Goal: Task Accomplishment & Management: Manage account settings

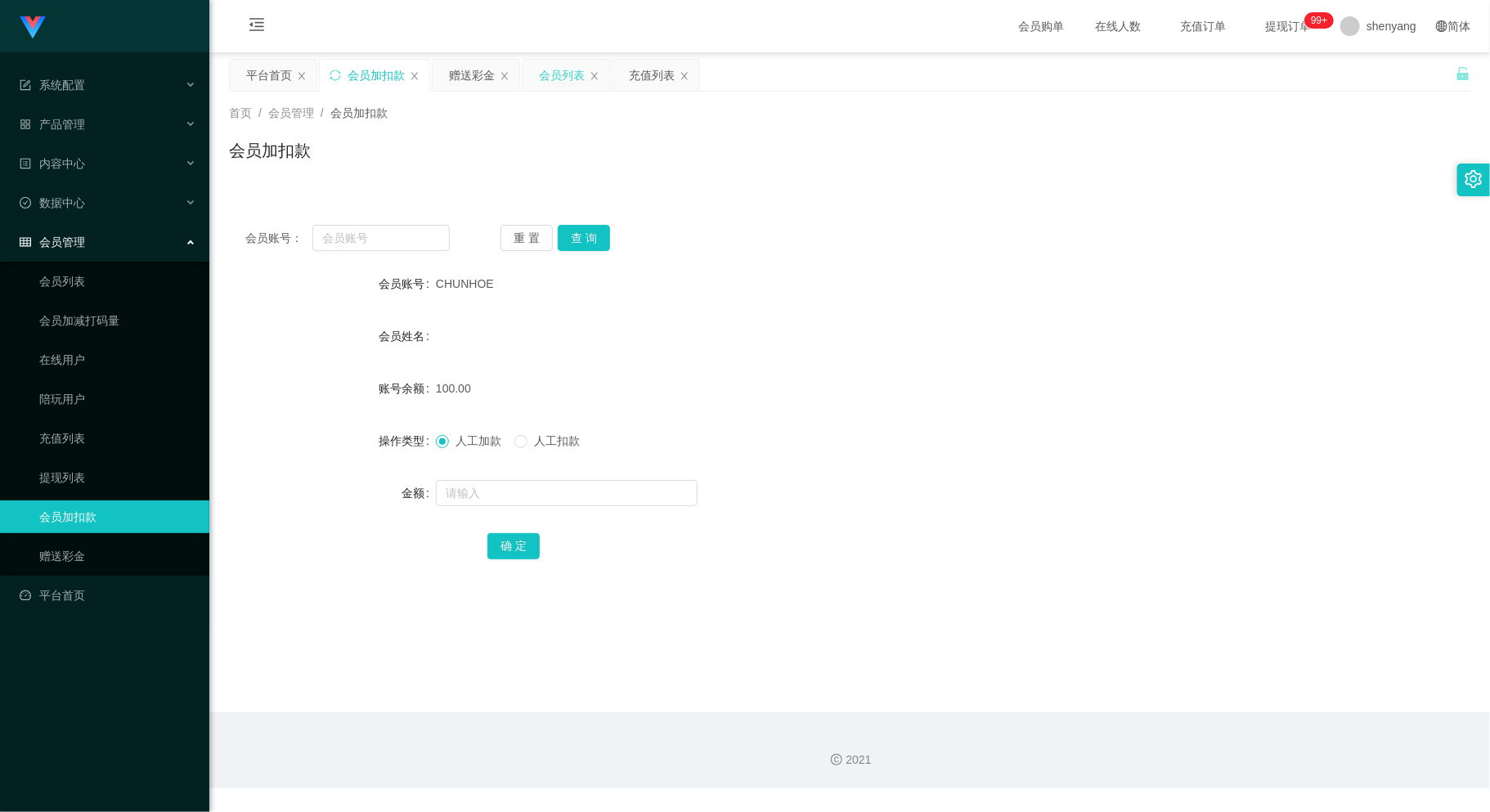
click at [568, 67] on div "会员列表" at bounding box center [562, 75] width 46 height 31
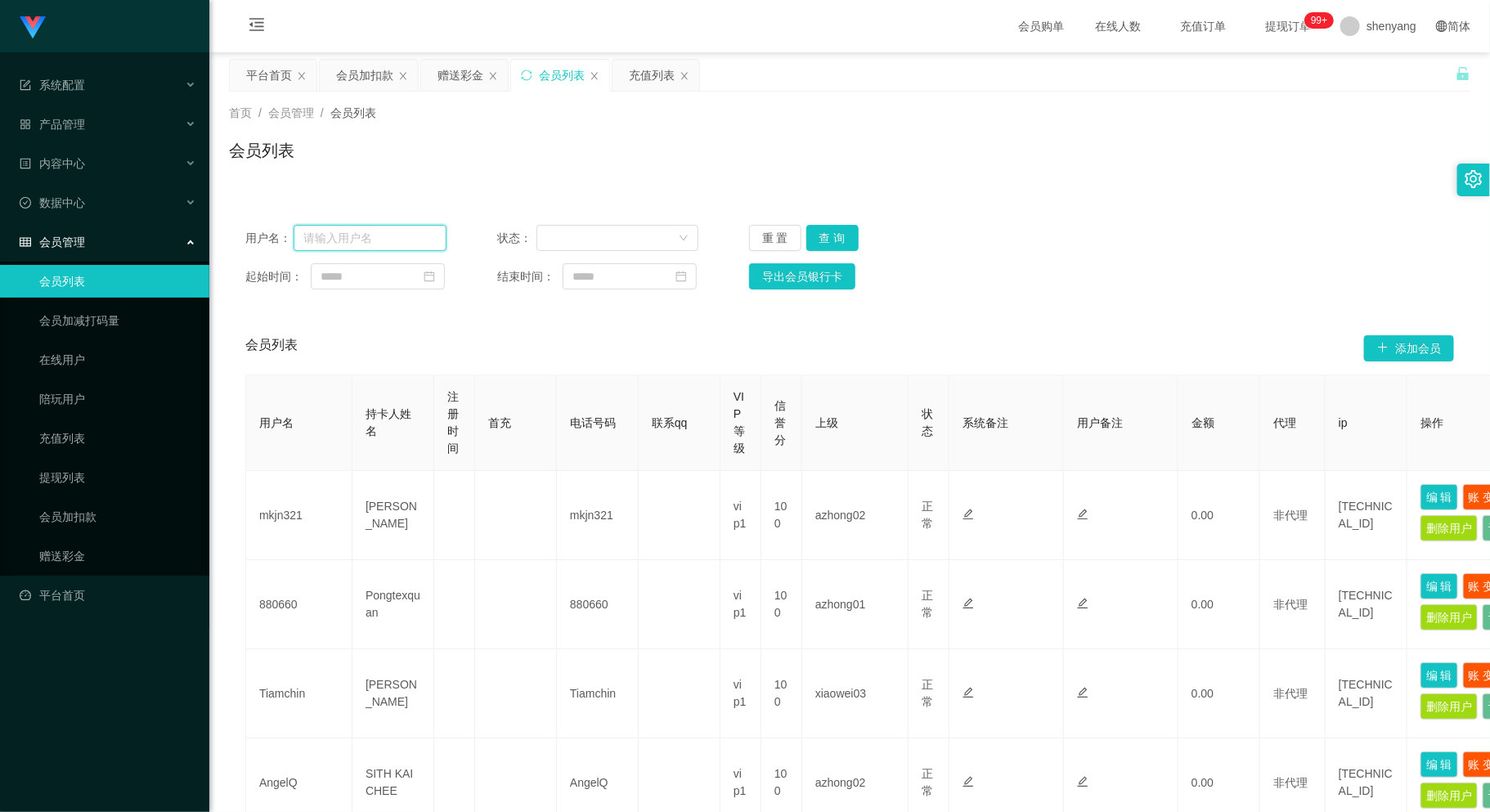
click at [396, 241] on input "text" at bounding box center [370, 238] width 153 height 26
paste input "hangyong8196"
type input "hangyong8196"
click at [826, 234] on button "查 询" at bounding box center [832, 238] width 53 height 26
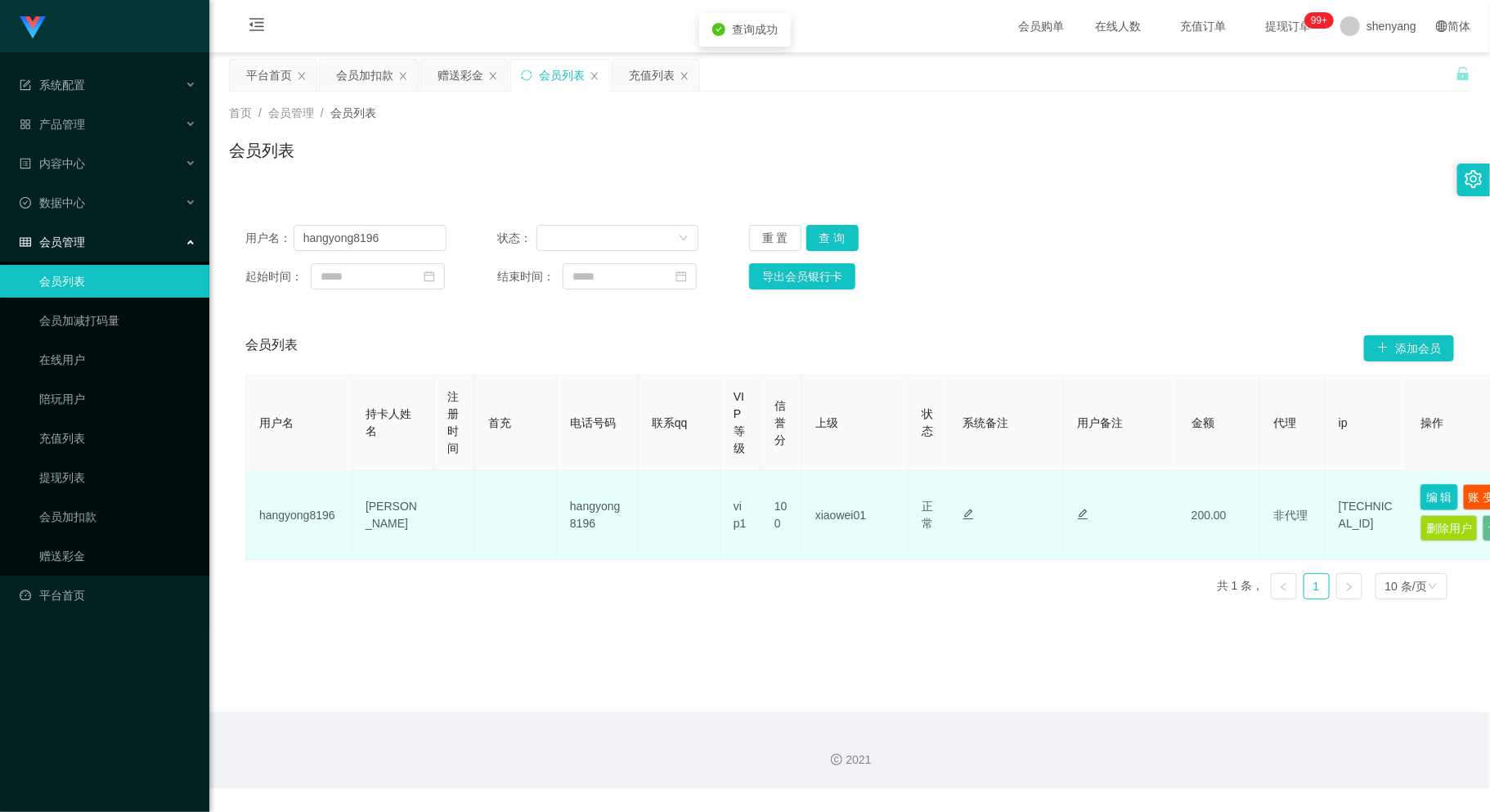
click at [1433, 492] on button "编 辑" at bounding box center [1439, 497] width 37 height 26
type input "hangyong8196"
type input "[PERSON_NAME]"
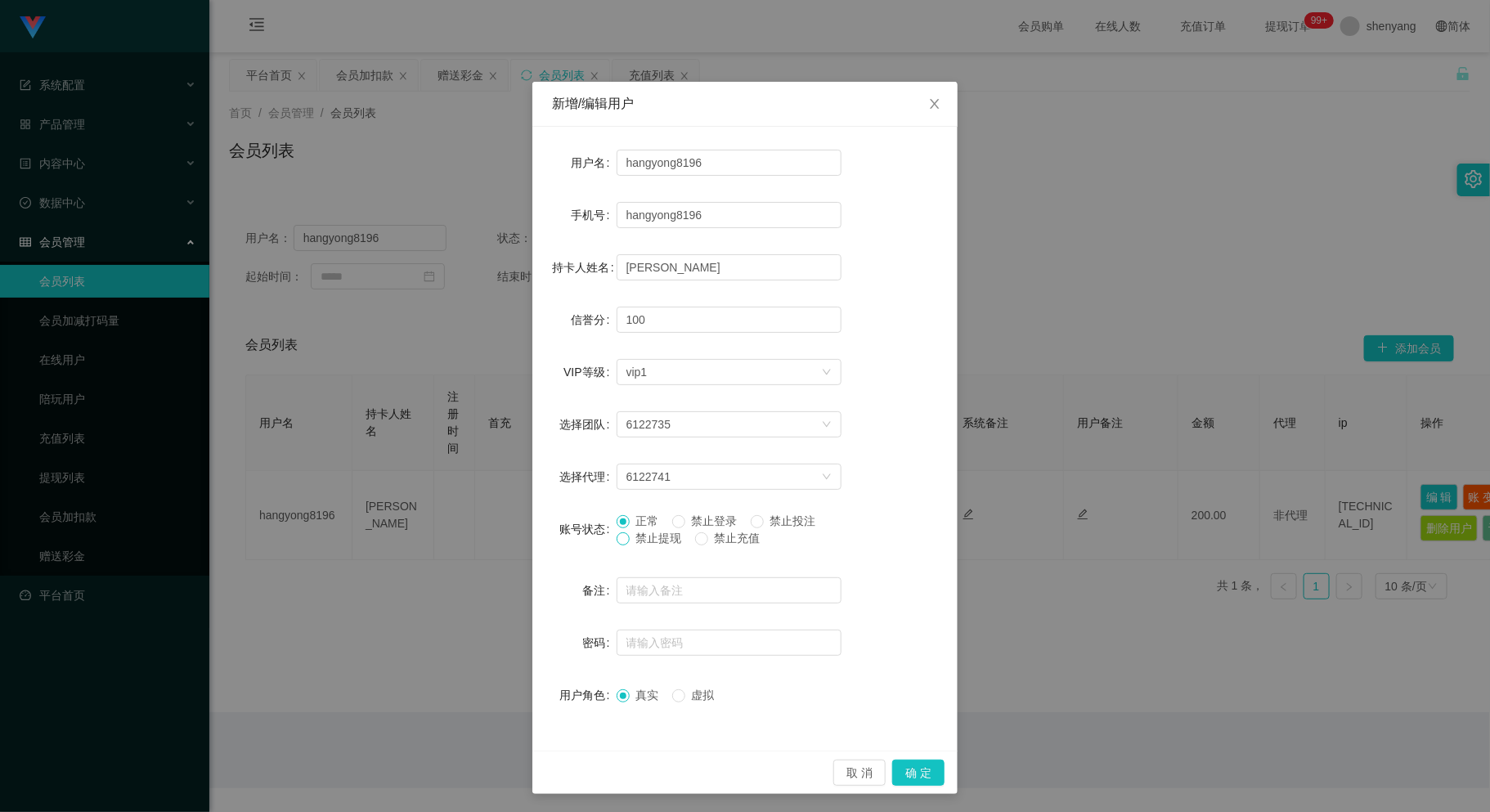
click at [619, 538] on span at bounding box center [623, 539] width 13 height 13
click at [905, 774] on button "确 定" at bounding box center [919, 772] width 53 height 26
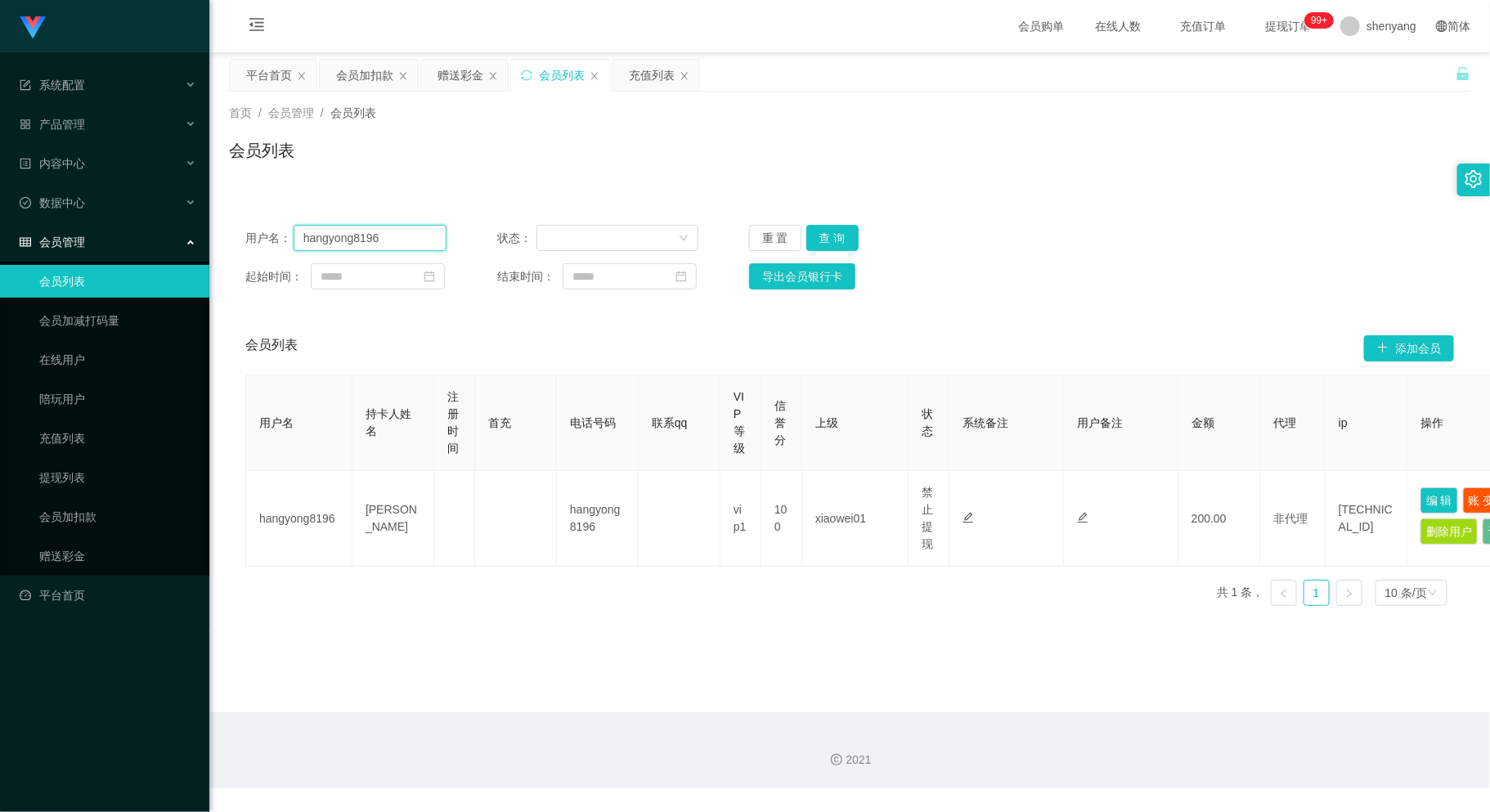
drag, startPoint x: 387, startPoint y: 238, endPoint x: 308, endPoint y: 245, distance: 79.3
click at [308, 245] on input "hangyong8196" at bounding box center [370, 238] width 153 height 26
click at [388, 239] on input "hangyong8196" at bounding box center [370, 238] width 153 height 26
drag, startPoint x: 381, startPoint y: 234, endPoint x: 281, endPoint y: 241, distance: 100.2
click at [281, 241] on div "用户名： hangyong8196" at bounding box center [346, 238] width 201 height 26
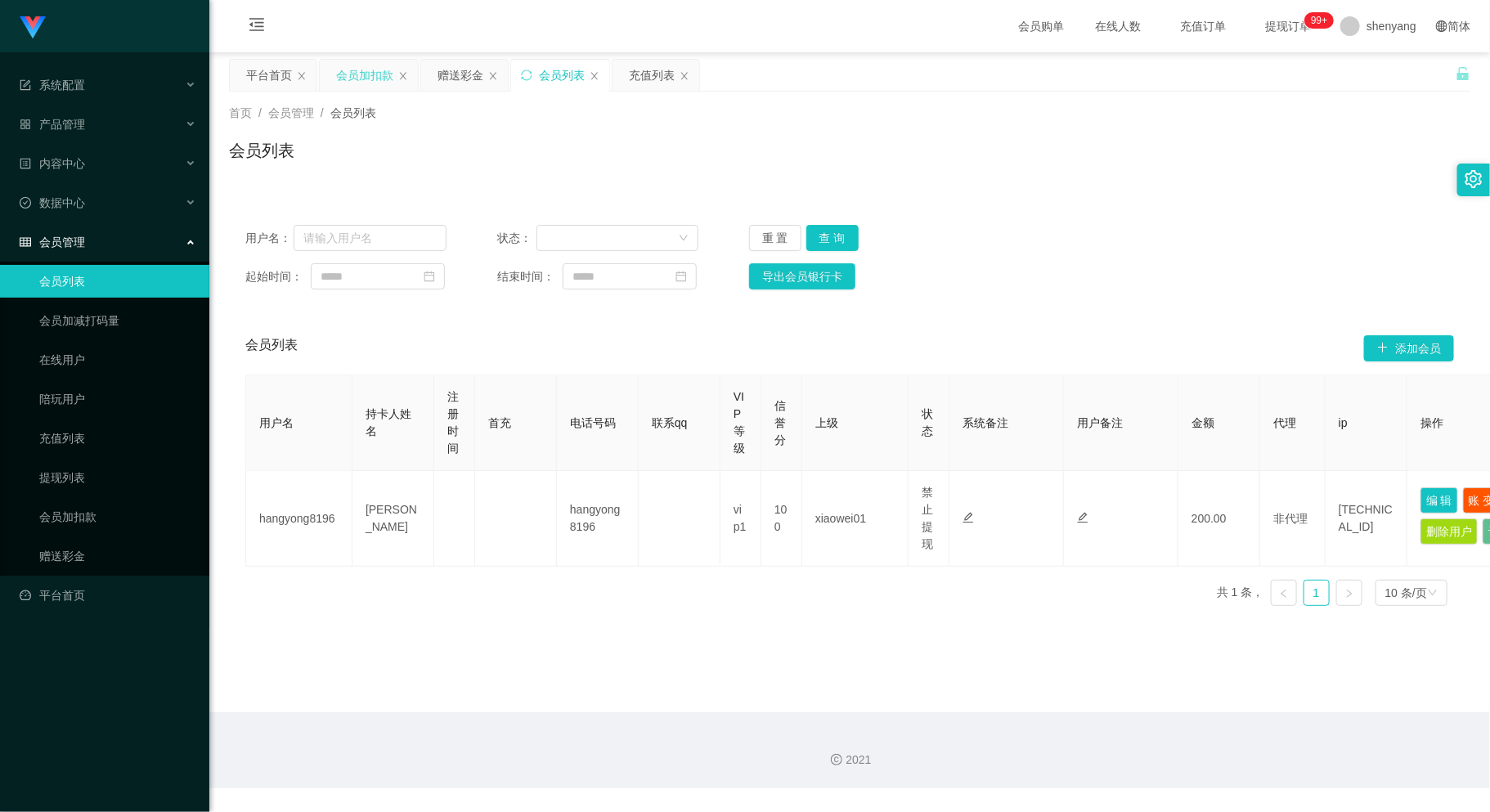
click at [371, 75] on div "会员加扣款" at bounding box center [365, 75] width 58 height 31
